Goal: Information Seeking & Learning: Check status

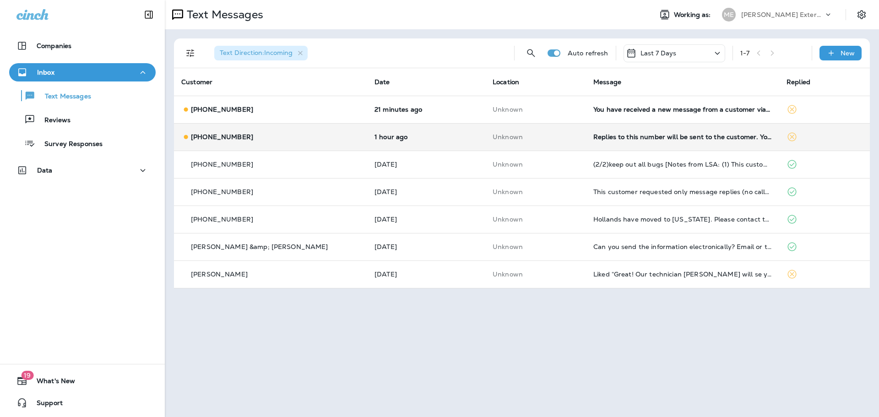
click at [296, 137] on div "[PHONE_NUMBER]" at bounding box center [270, 137] width 179 height 10
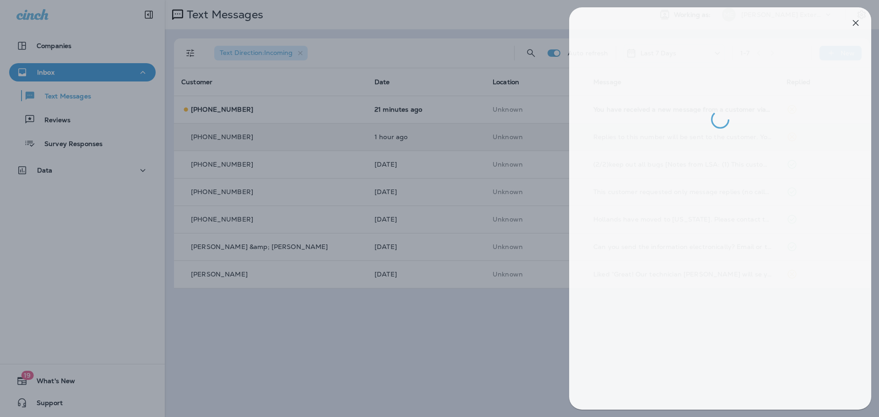
click at [419, 318] on div at bounding box center [443, 208] width 879 height 417
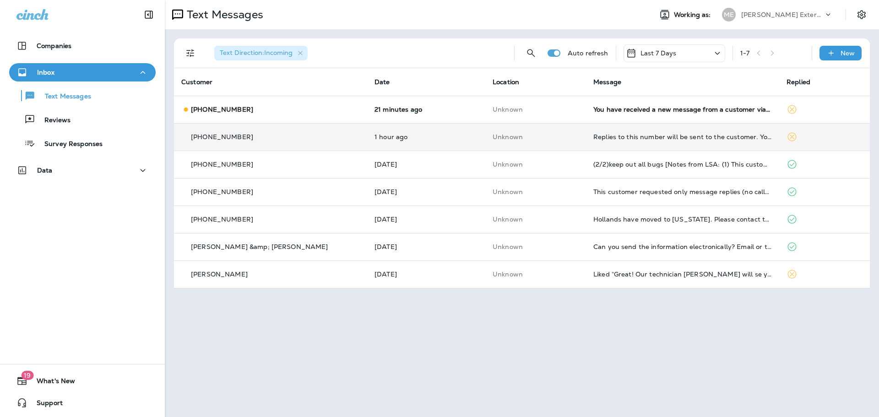
click at [586, 130] on td "Replies to this number will be sent to the customer. You can also choose to cal…" at bounding box center [682, 136] width 193 height 27
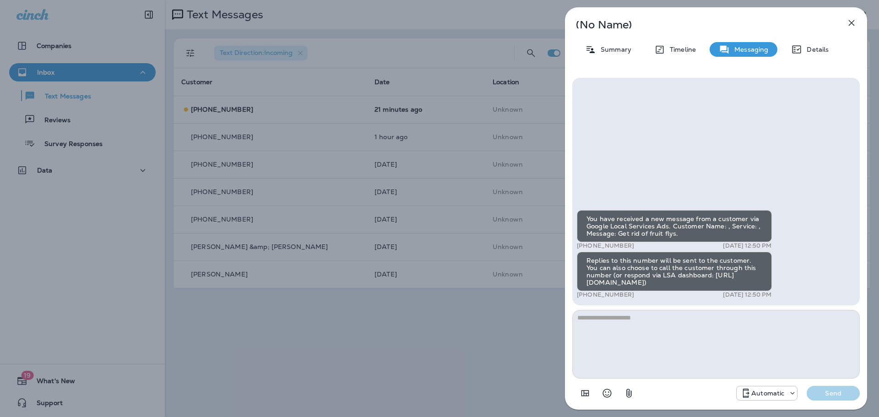
drag, startPoint x: 398, startPoint y: 321, endPoint x: 379, endPoint y: 276, distance: 49.0
click at [397, 321] on div "(No Name) Summary Timeline Messaging Details You have received a new message fr…" at bounding box center [439, 208] width 879 height 417
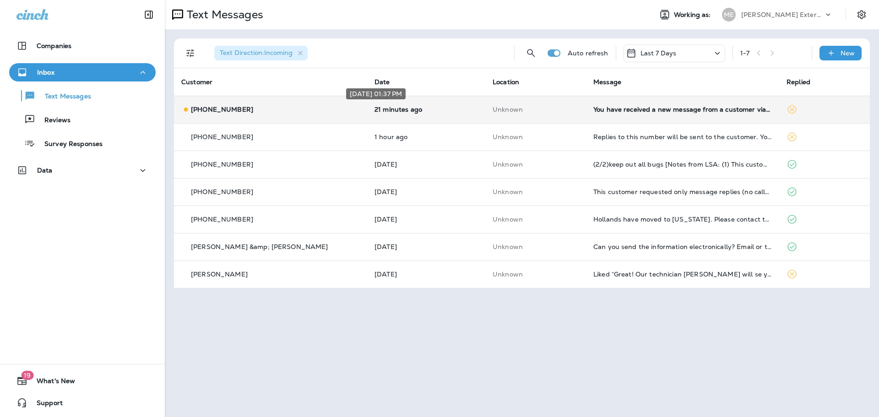
click at [437, 112] on p "21 minutes ago" at bounding box center [427, 109] width 104 height 7
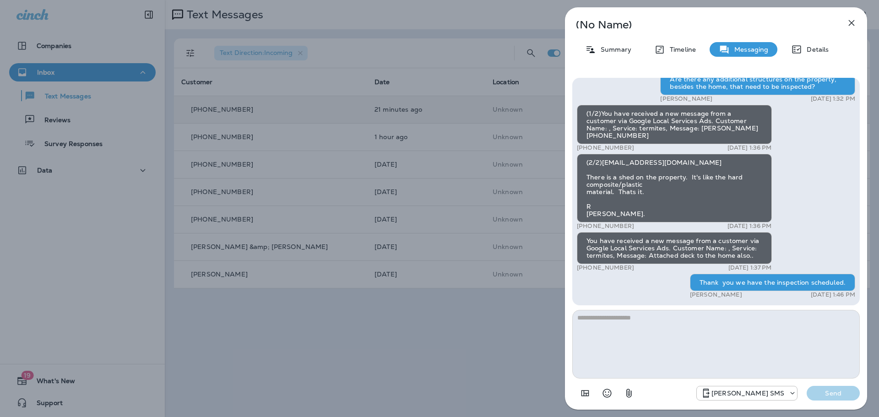
click at [415, 138] on div "(No Name) Summary Timeline Messaging Details (1/3)You have received a new messa…" at bounding box center [439, 208] width 879 height 417
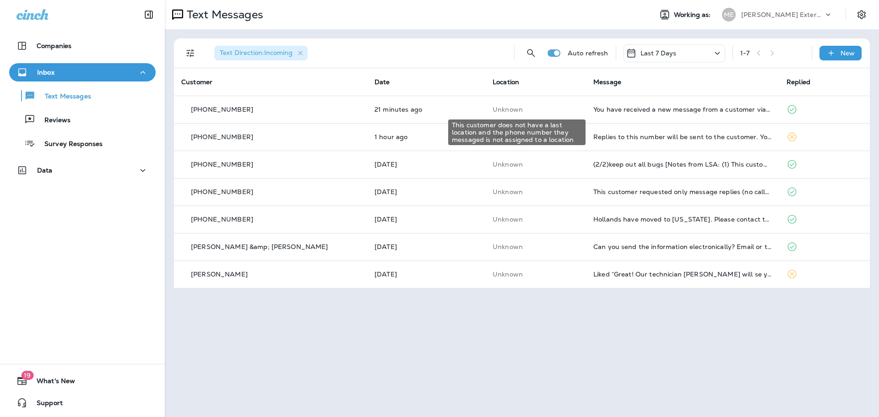
click at [531, 139] on div "This customer does not have a last location and the phone number they messaged …" at bounding box center [516, 133] width 137 height 26
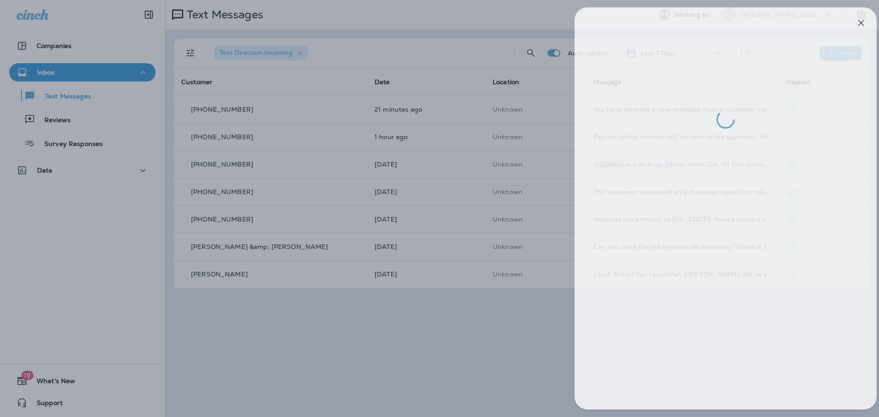
click at [524, 143] on div at bounding box center [449, 208] width 879 height 417
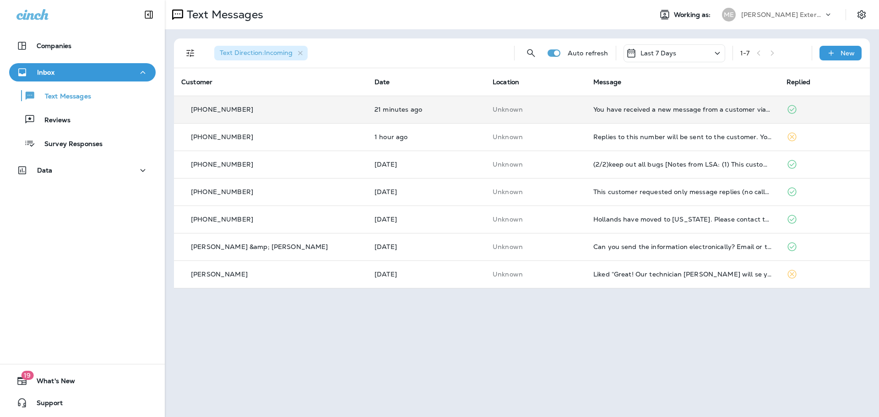
click at [548, 104] on td "Unknown" at bounding box center [536, 109] width 101 height 27
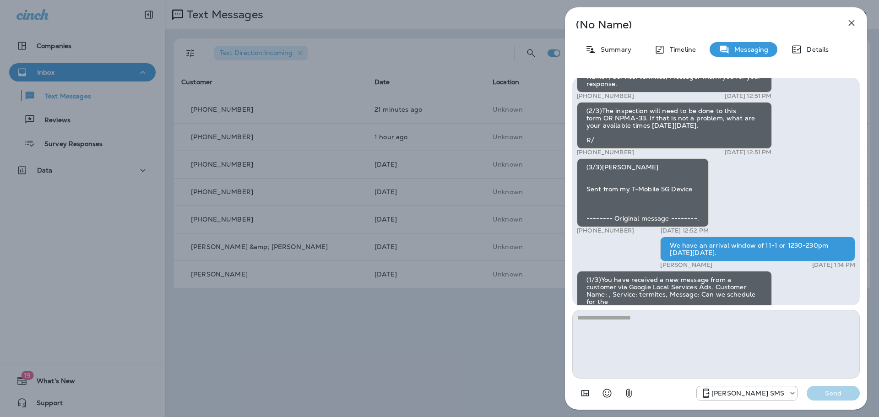
scroll to position [-504, 0]
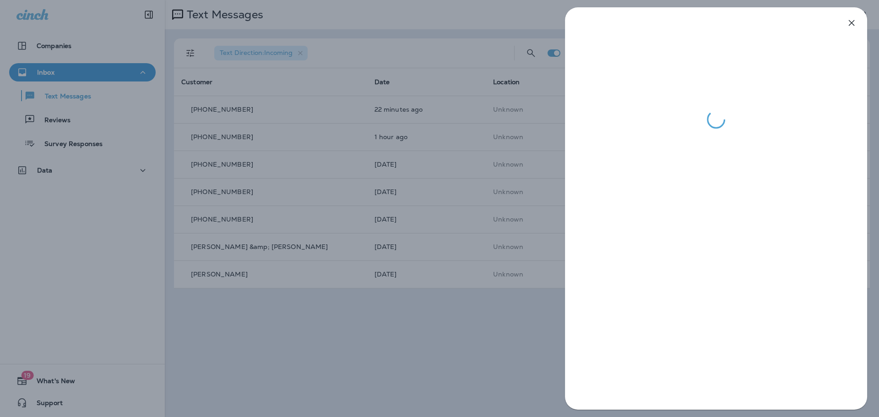
drag, startPoint x: 419, startPoint y: 53, endPoint x: 459, endPoint y: 85, distance: 51.2
click at [419, 53] on div at bounding box center [439, 208] width 879 height 417
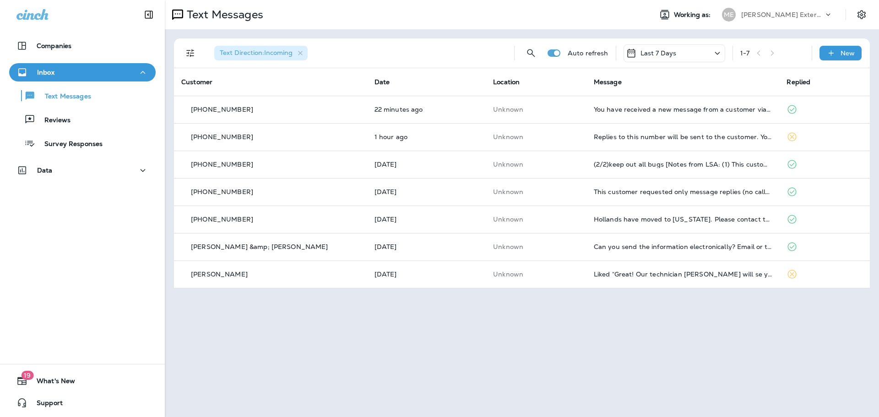
click at [613, 341] on div "Text Messages Working as: ME Mares Exterminating Text Direction : Incoming Auto…" at bounding box center [522, 208] width 715 height 417
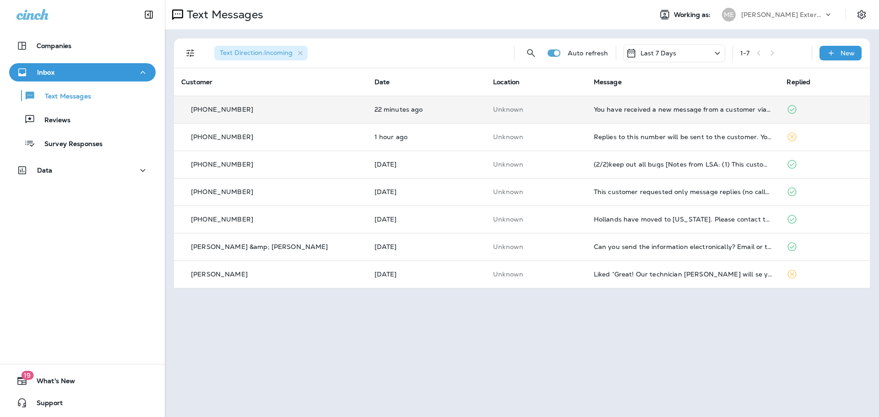
click at [540, 104] on td "Unknown" at bounding box center [536, 109] width 101 height 27
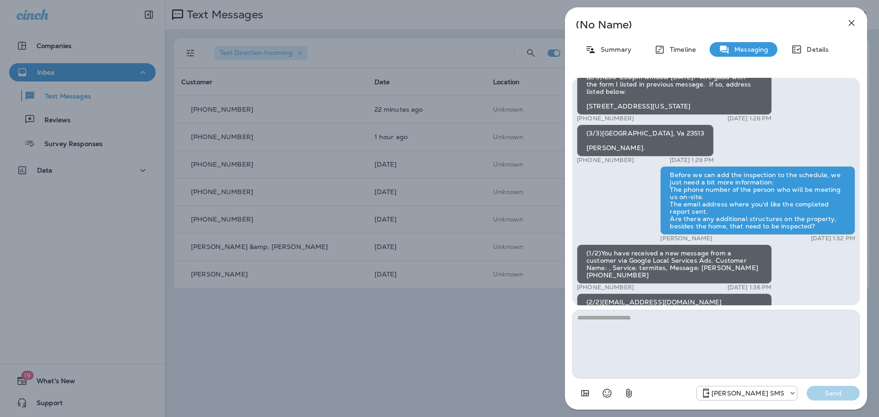
scroll to position [-87, 0]
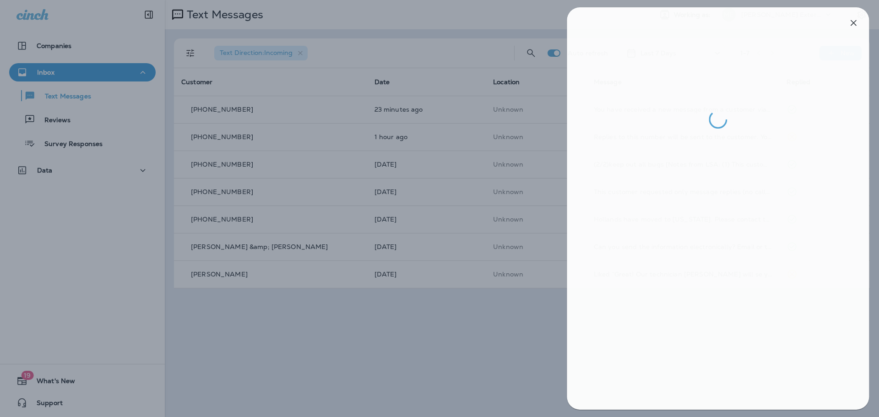
drag, startPoint x: 224, startPoint y: 354, endPoint x: 230, endPoint y: 347, distance: 9.4
click at [226, 351] on div at bounding box center [441, 208] width 879 height 417
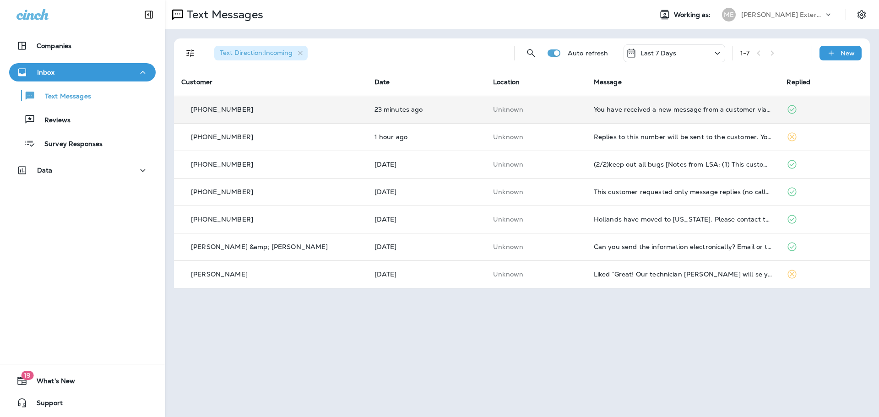
click at [449, 120] on td "23 minutes ago" at bounding box center [426, 109] width 119 height 27
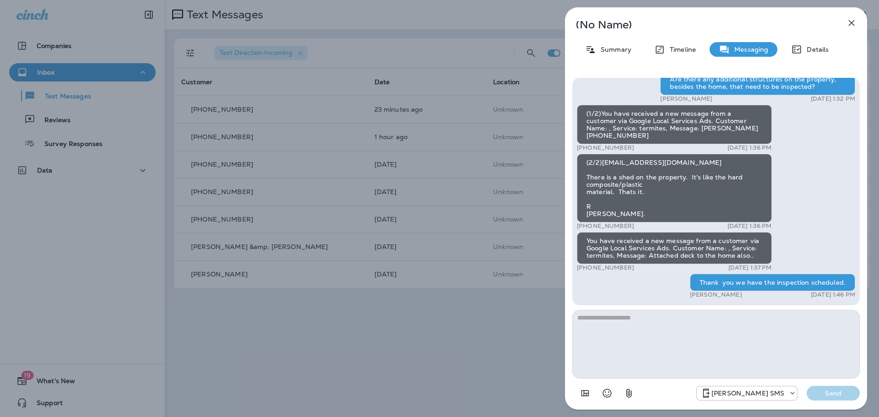
click at [449, 120] on div "(No Name) Summary Timeline Messaging Details (1/3)You have received a new messa…" at bounding box center [439, 208] width 879 height 417
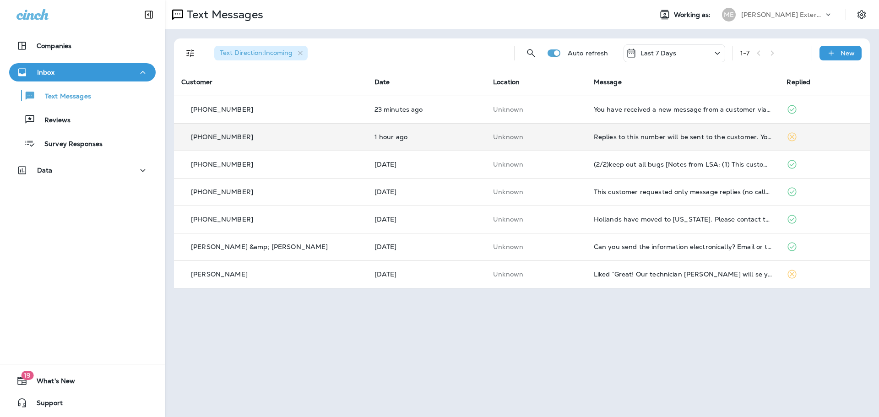
click at [566, 136] on td "Unknown" at bounding box center [536, 136] width 101 height 27
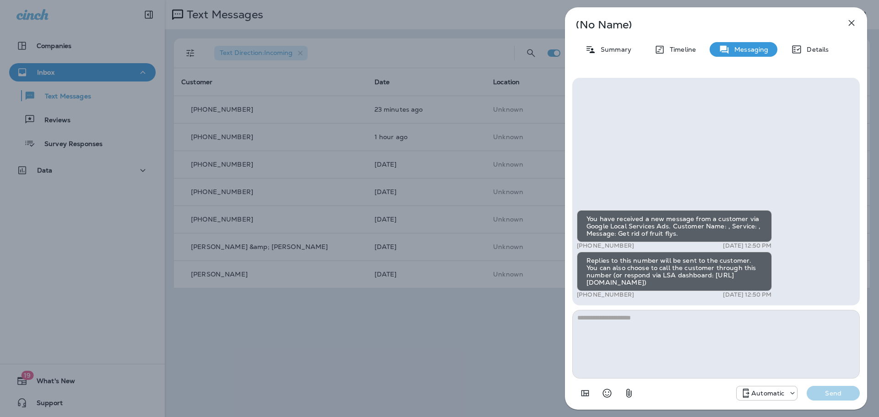
click at [371, 305] on div "(No Name) Summary Timeline Messaging Details You have received a new message fr…" at bounding box center [439, 208] width 879 height 417
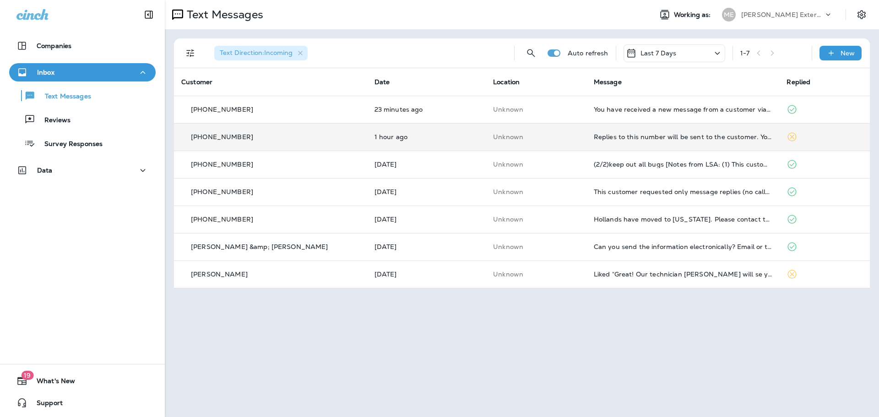
click at [531, 123] on td "Unknown" at bounding box center [536, 136] width 101 height 27
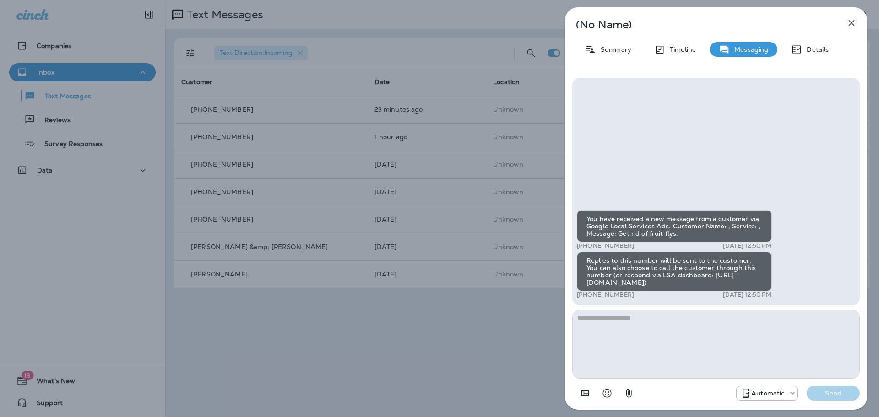
click at [409, 366] on div "(No Name) Summary Timeline Messaging Details You have received a new message fr…" at bounding box center [439, 208] width 879 height 417
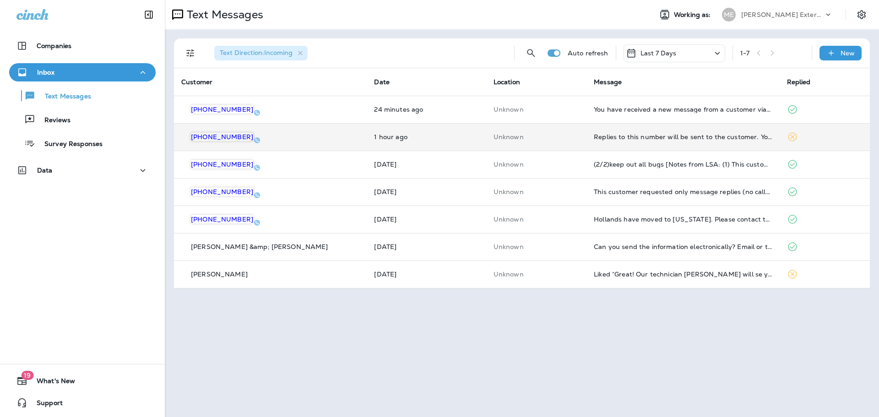
click at [511, 141] on td "Unknown" at bounding box center [536, 136] width 100 height 27
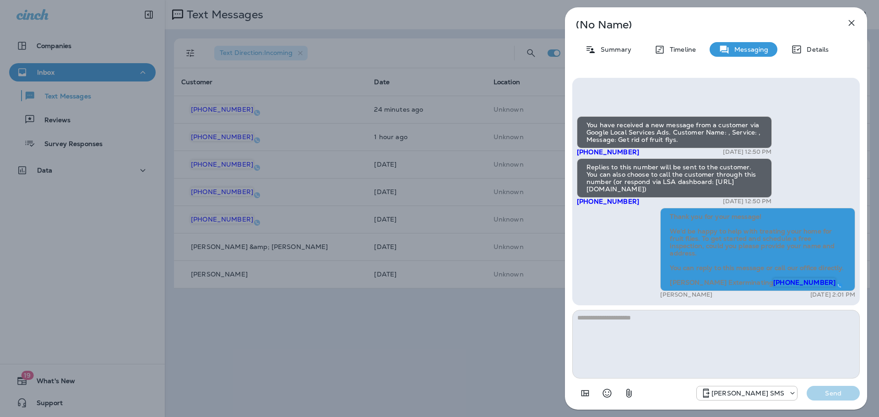
click at [465, 131] on div "(No Name) Summary Timeline Messaging Details You have received a new message fr…" at bounding box center [439, 208] width 879 height 417
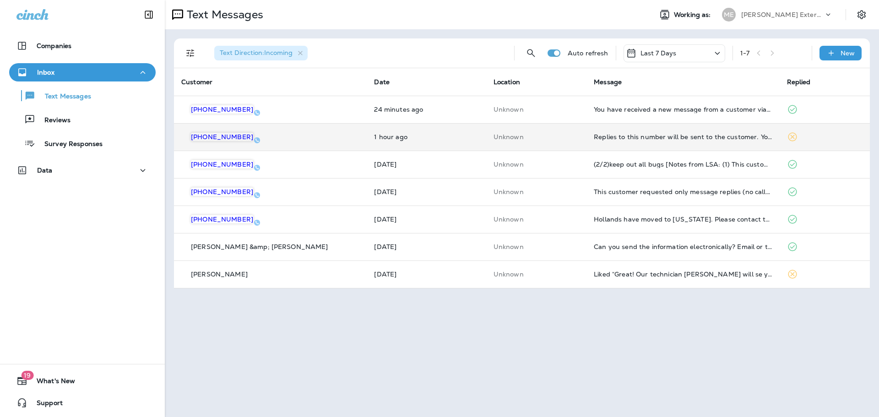
click at [587, 136] on td "Replies to this number will be sent to the customer. You can also choose to cal…" at bounding box center [683, 136] width 193 height 27
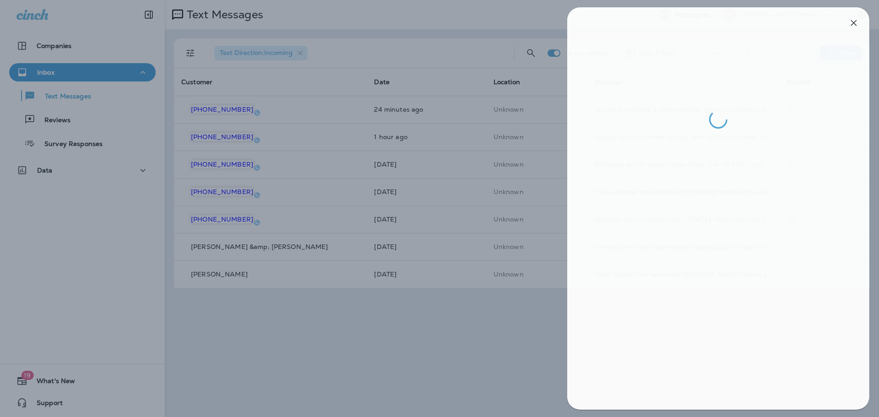
click at [430, 326] on div at bounding box center [441, 208] width 879 height 417
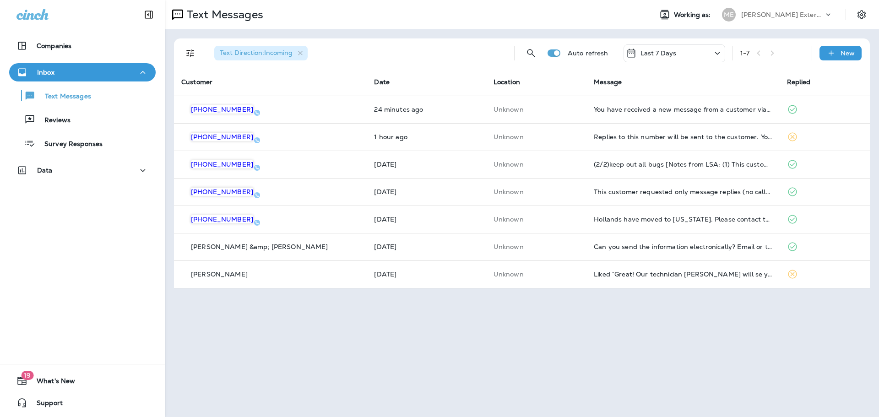
click at [209, 133] on span "[PHONE_NUMBER]" at bounding box center [222, 137] width 62 height 8
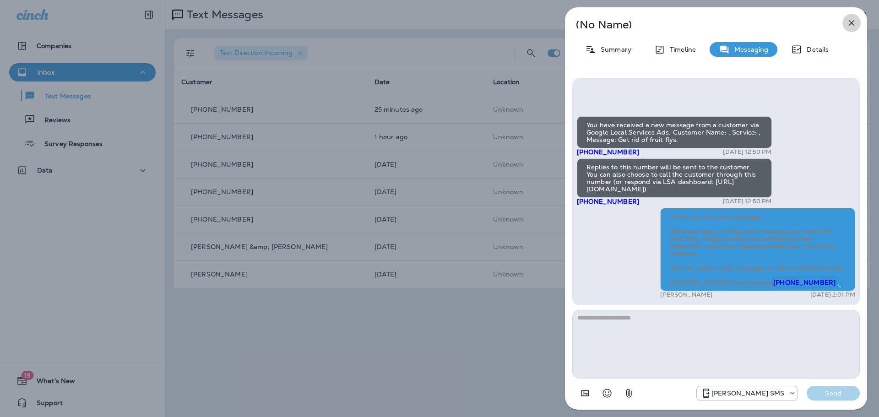
click at [851, 22] on icon "button" at bounding box center [852, 23] width 6 height 6
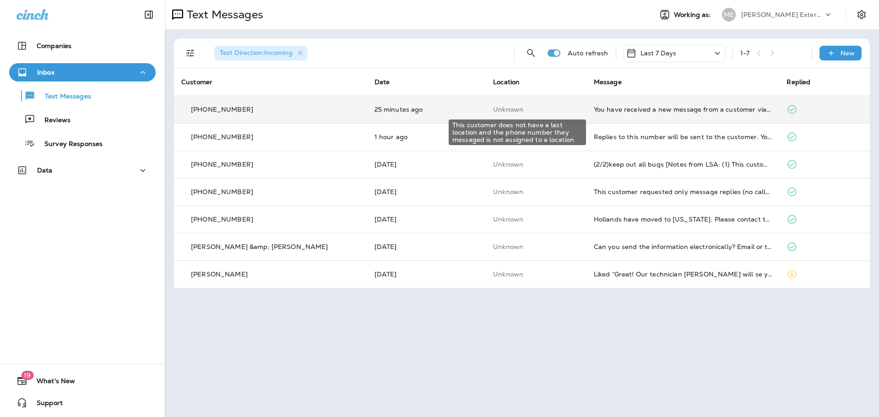
click at [548, 109] on p "Unknown" at bounding box center [536, 109] width 86 height 7
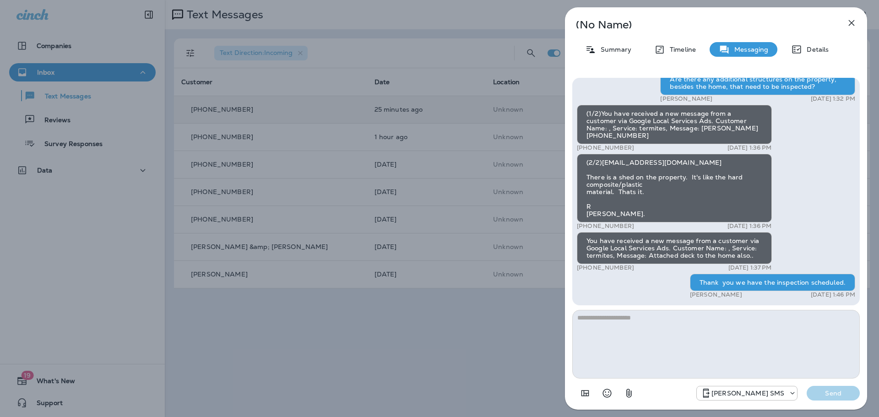
click at [401, 369] on div "(No Name) Summary Timeline Messaging Details (1/3)You have received a new messa…" at bounding box center [439, 208] width 879 height 417
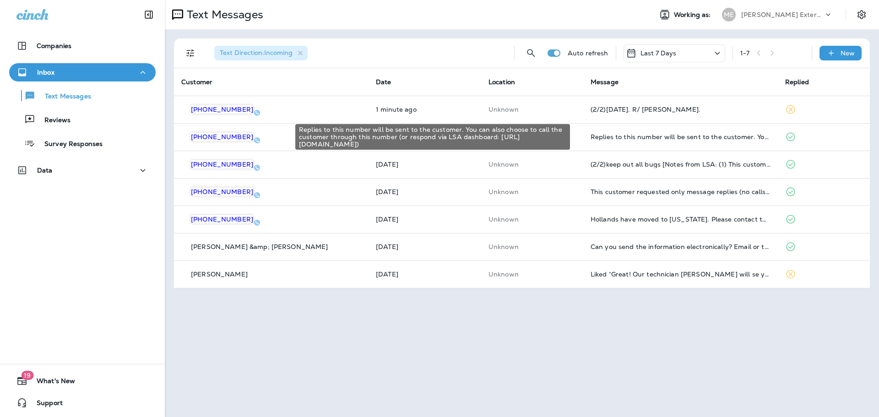
click at [574, 136] on div "Replies to this number will be sent to the customer. You can also choose to cal…" at bounding box center [436, 136] width 282 height 27
